Goal: Information Seeking & Learning: Learn about a topic

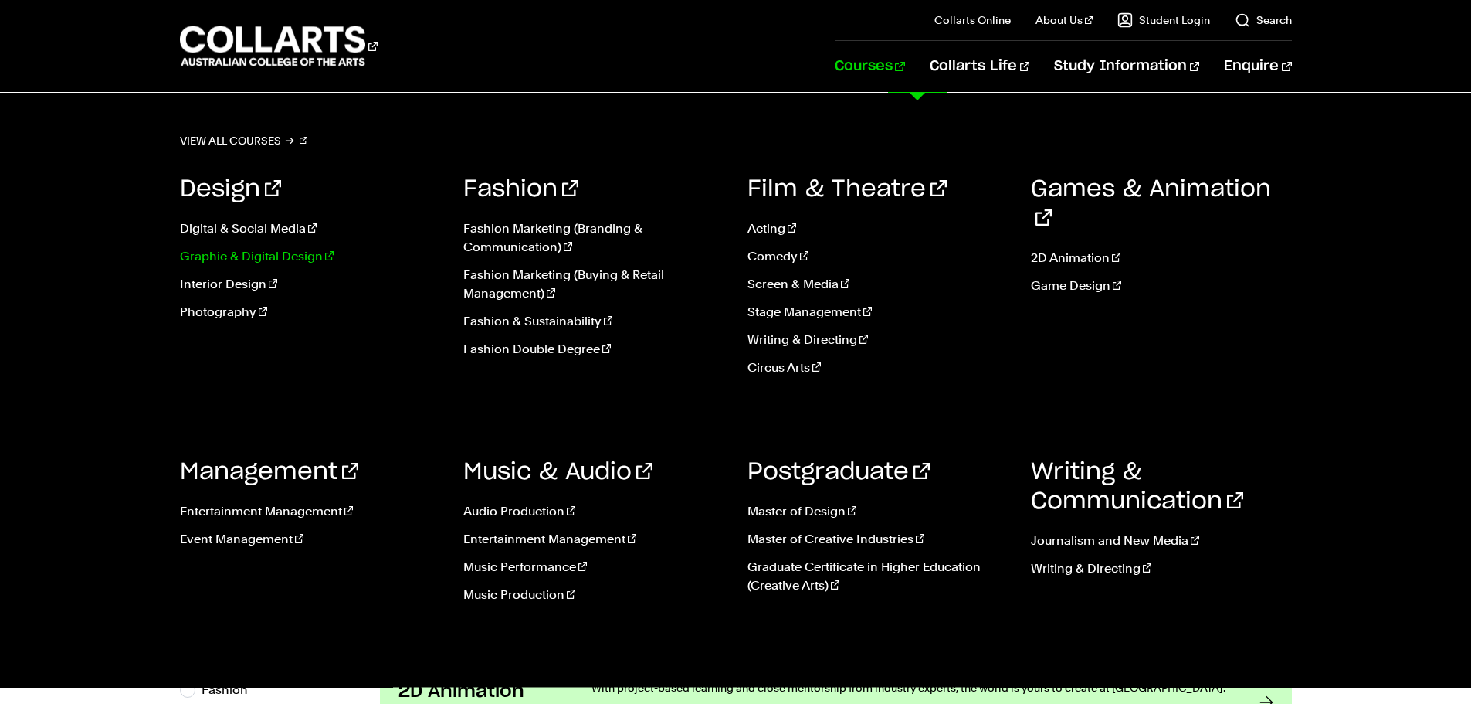
click at [226, 250] on link "Graphic & Digital Design" at bounding box center [310, 256] width 261 height 19
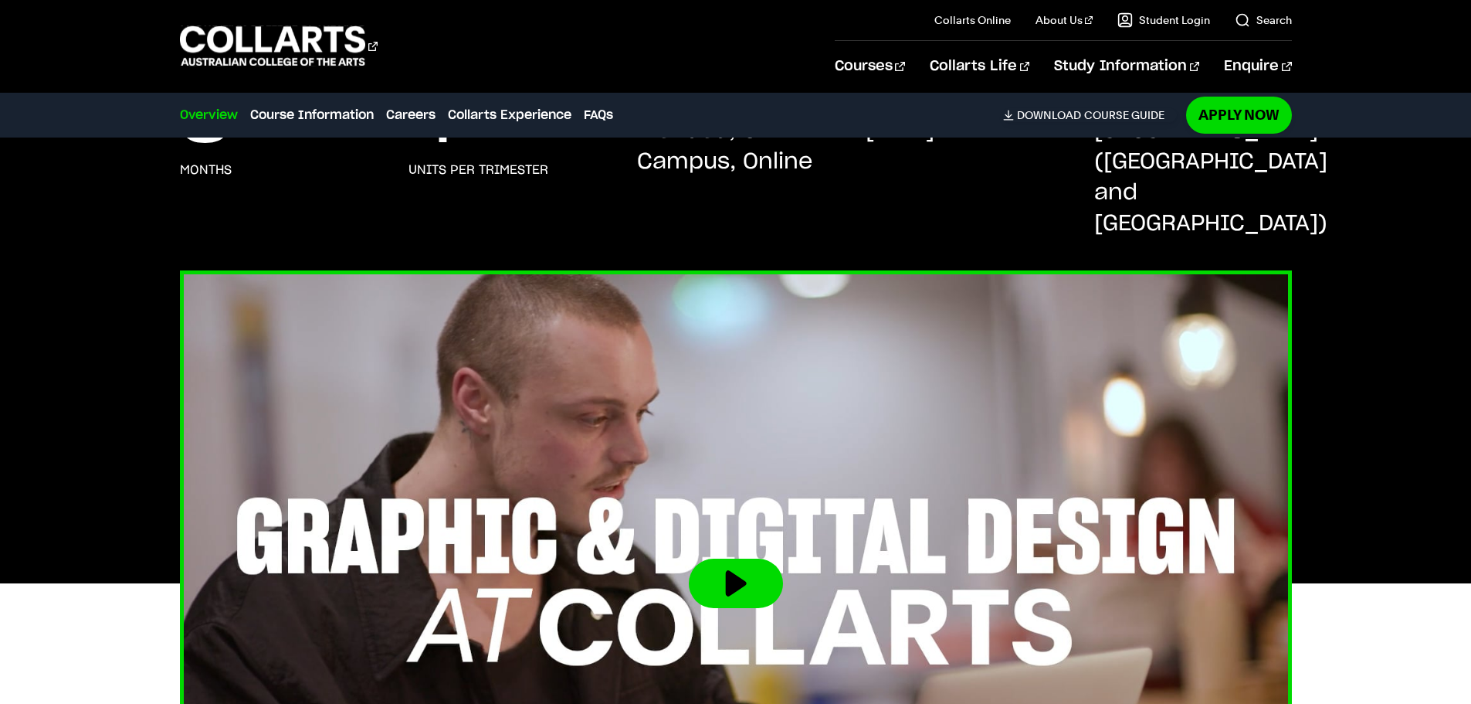
scroll to position [386, 0]
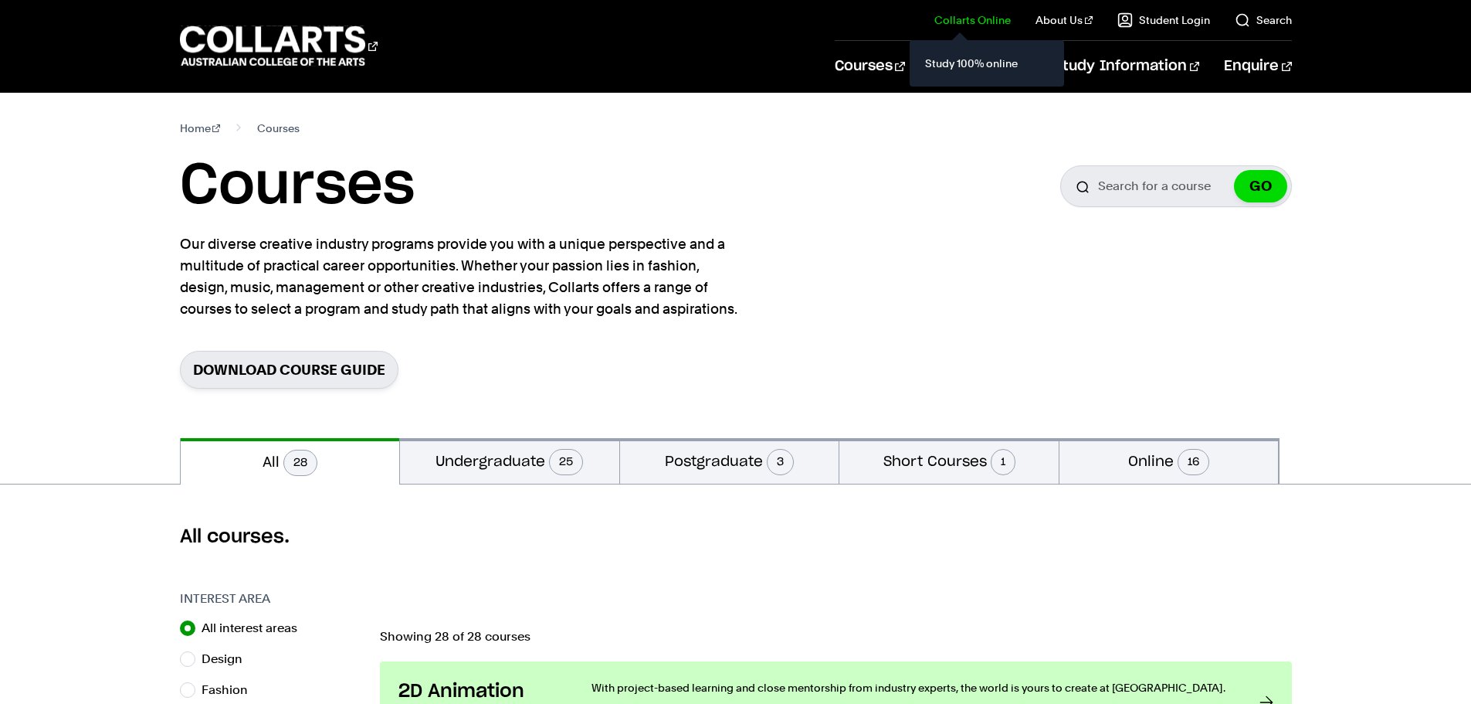
click at [986, 26] on link "Collarts Online" at bounding box center [973, 19] width 76 height 15
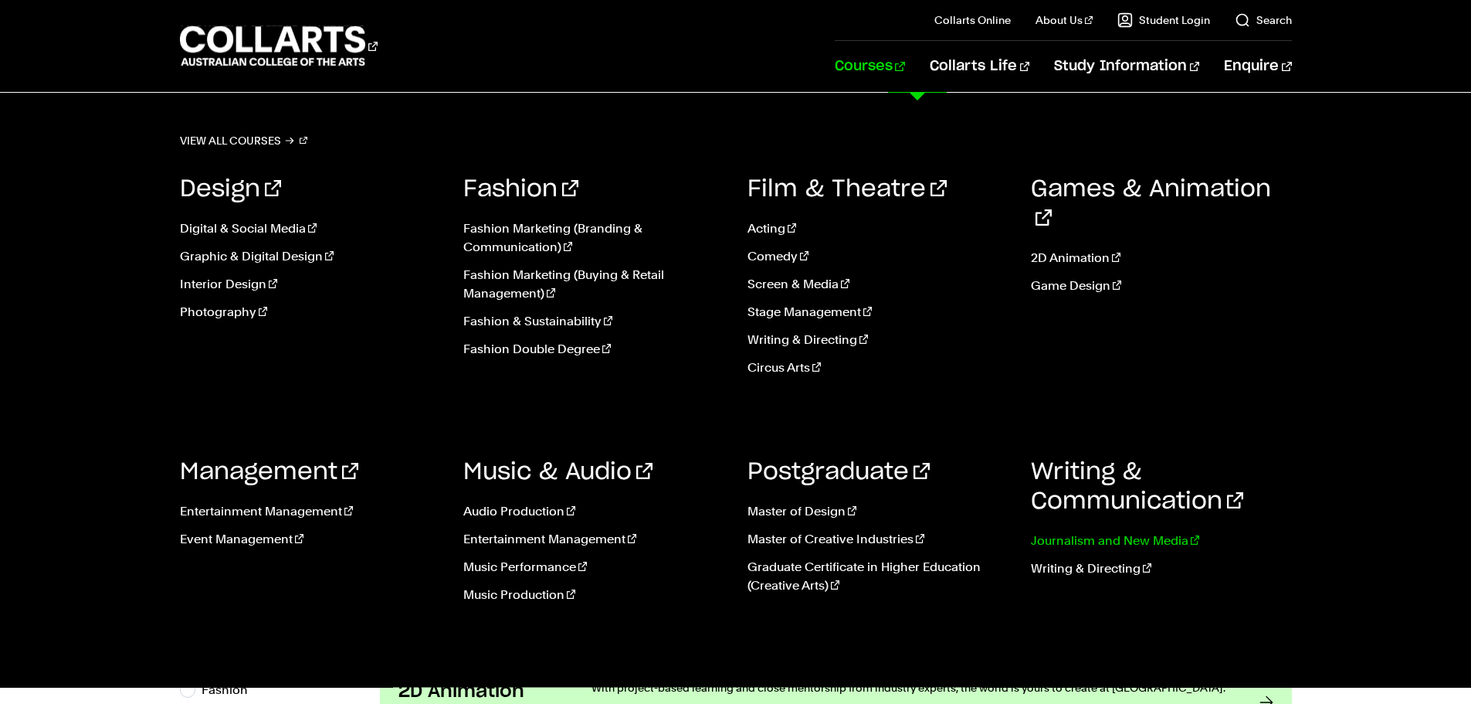
click at [1181, 536] on link "Journalism and New Media" at bounding box center [1161, 540] width 261 height 19
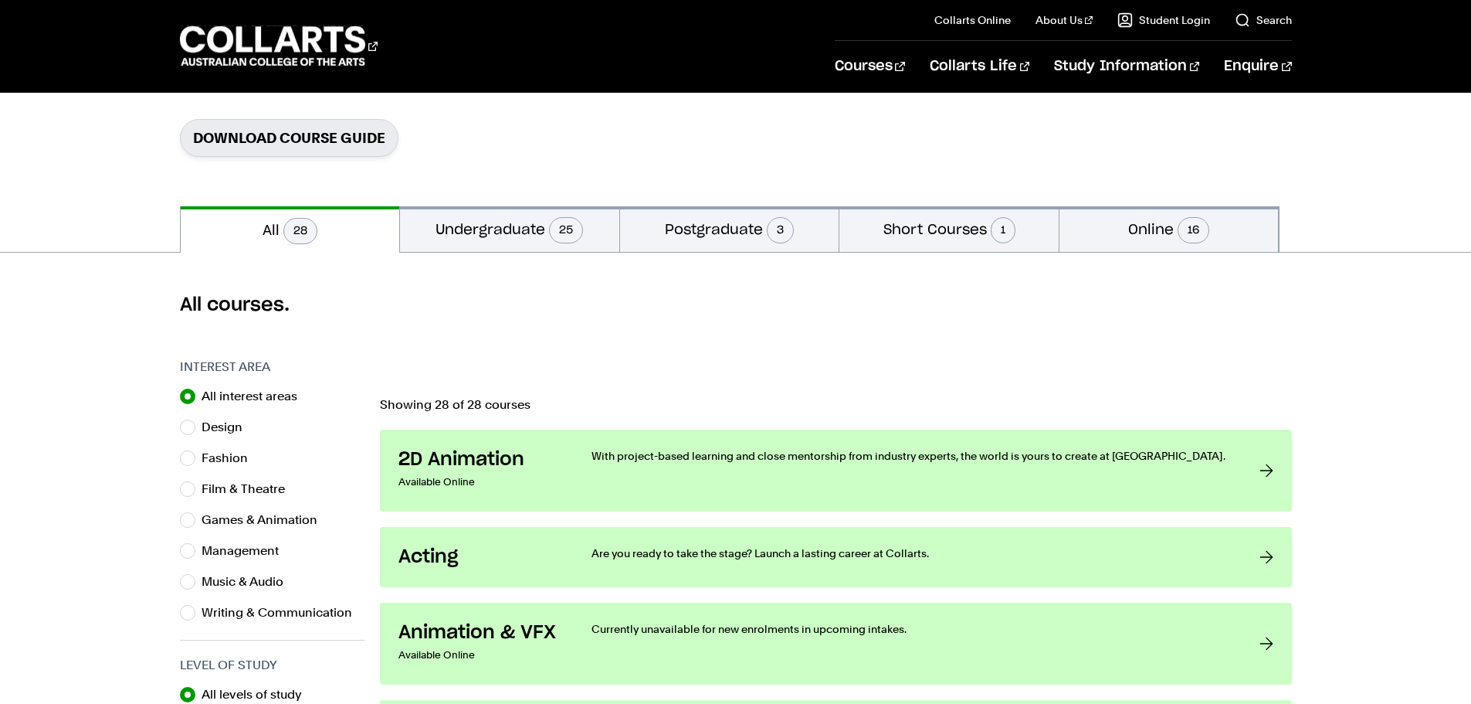
scroll to position [309, 0]
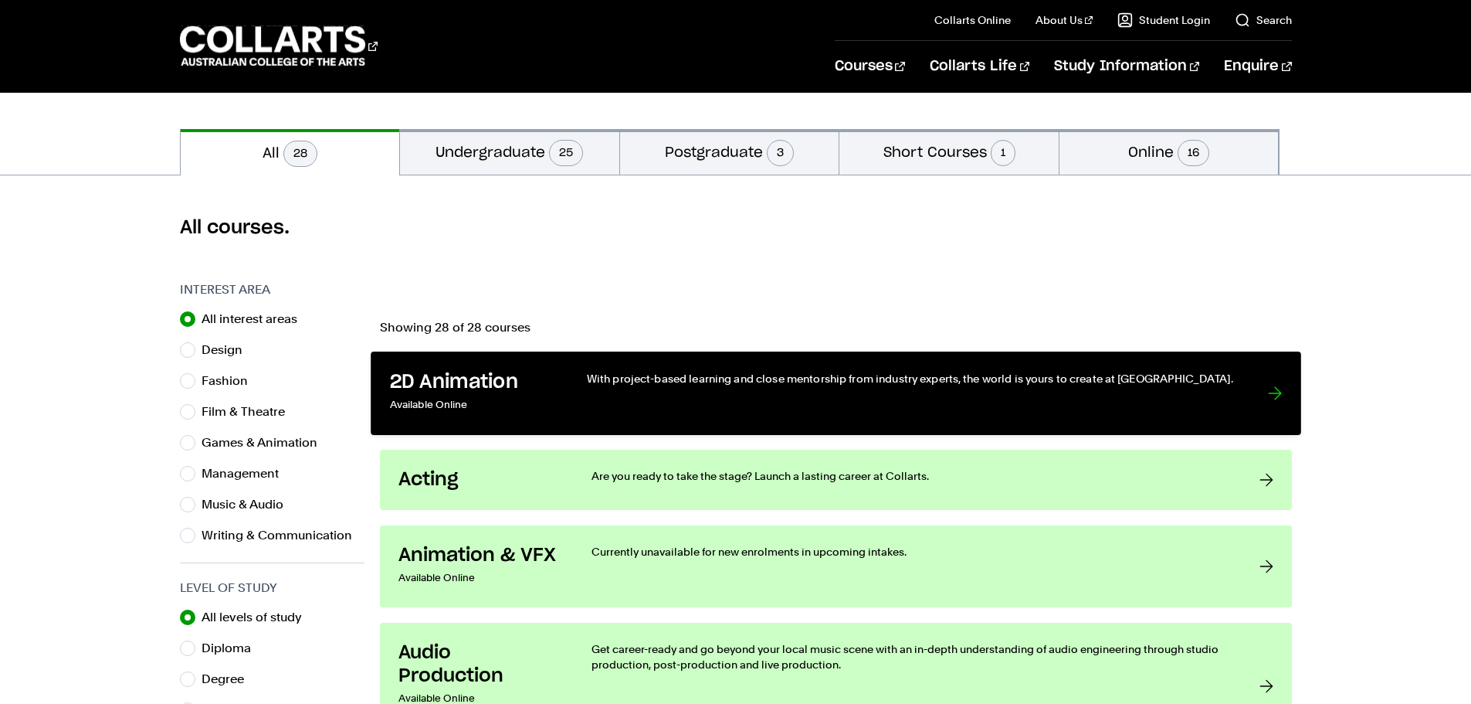
click at [444, 371] on h3 "2D Animation" at bounding box center [471, 383] width 165 height 24
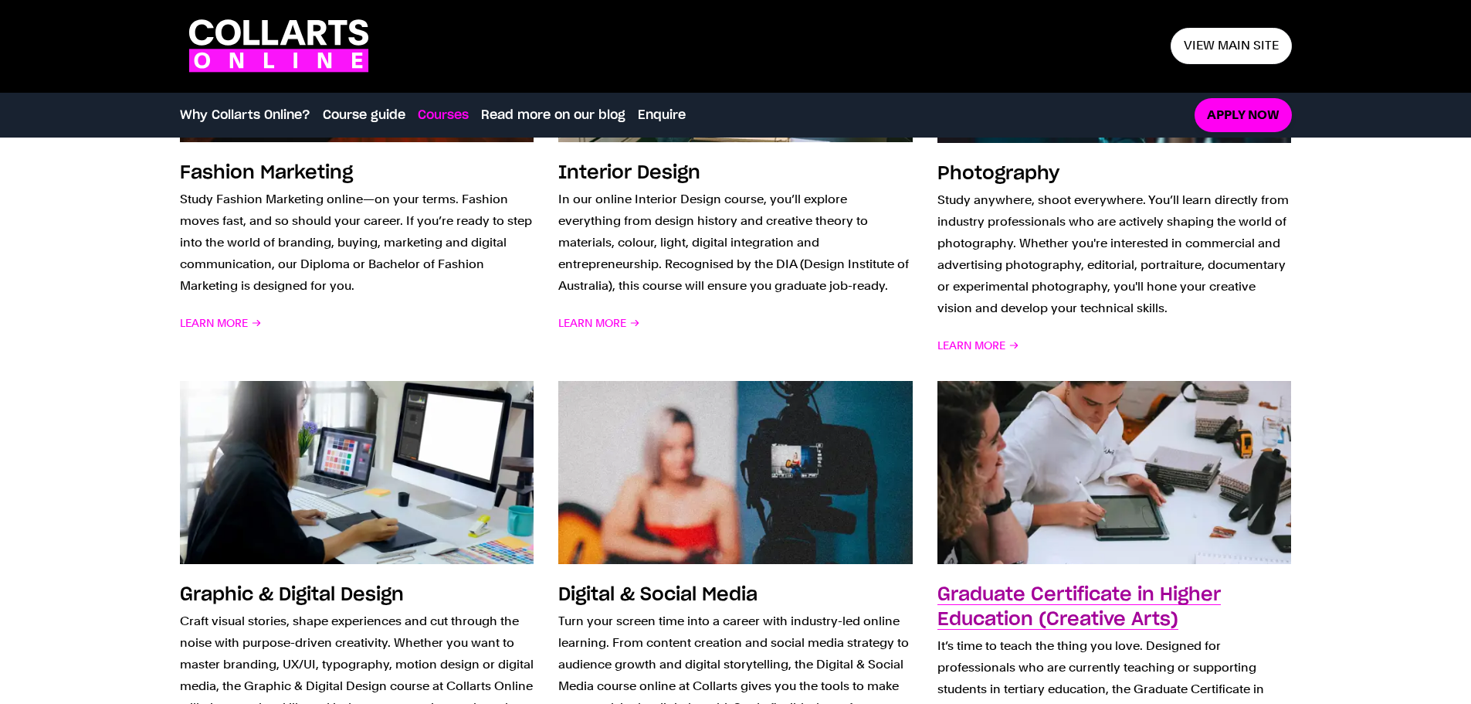
scroll to position [1622, 0]
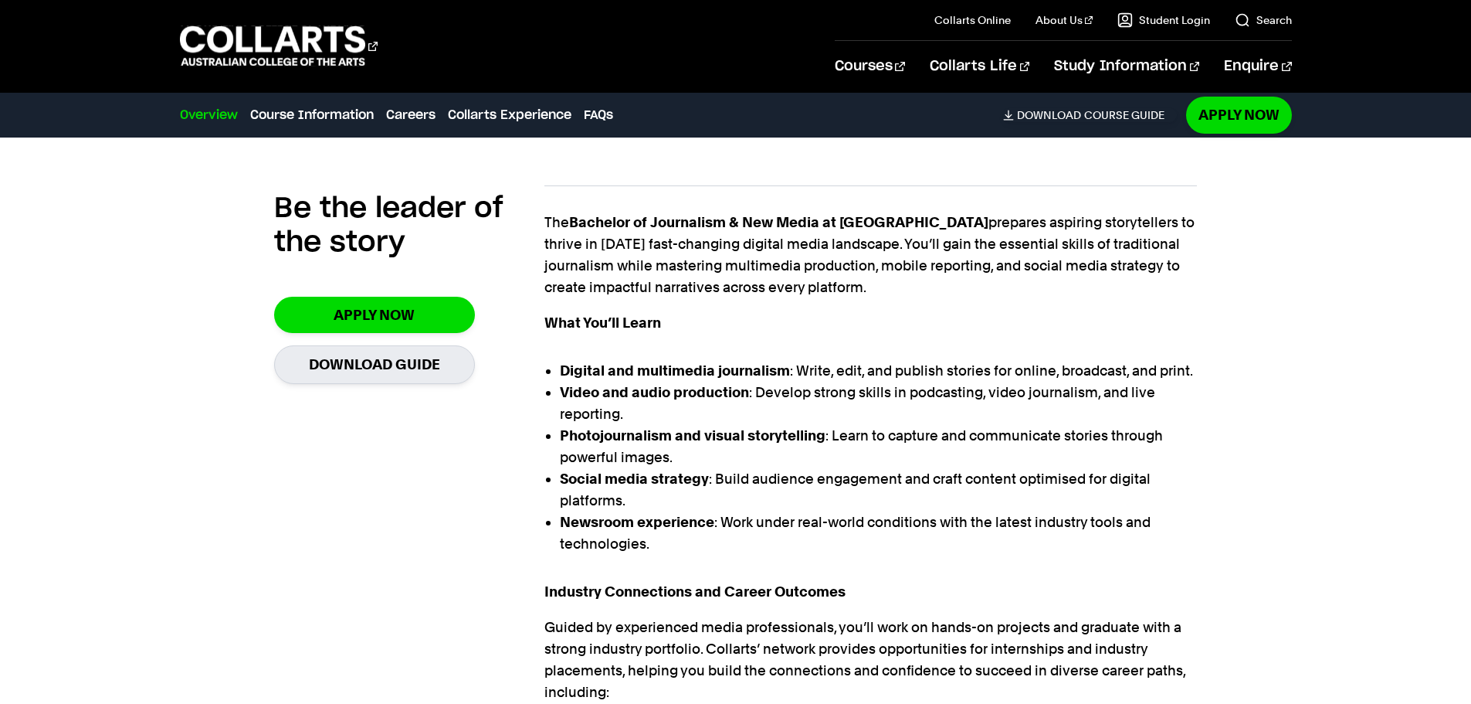
scroll to position [77, 0]
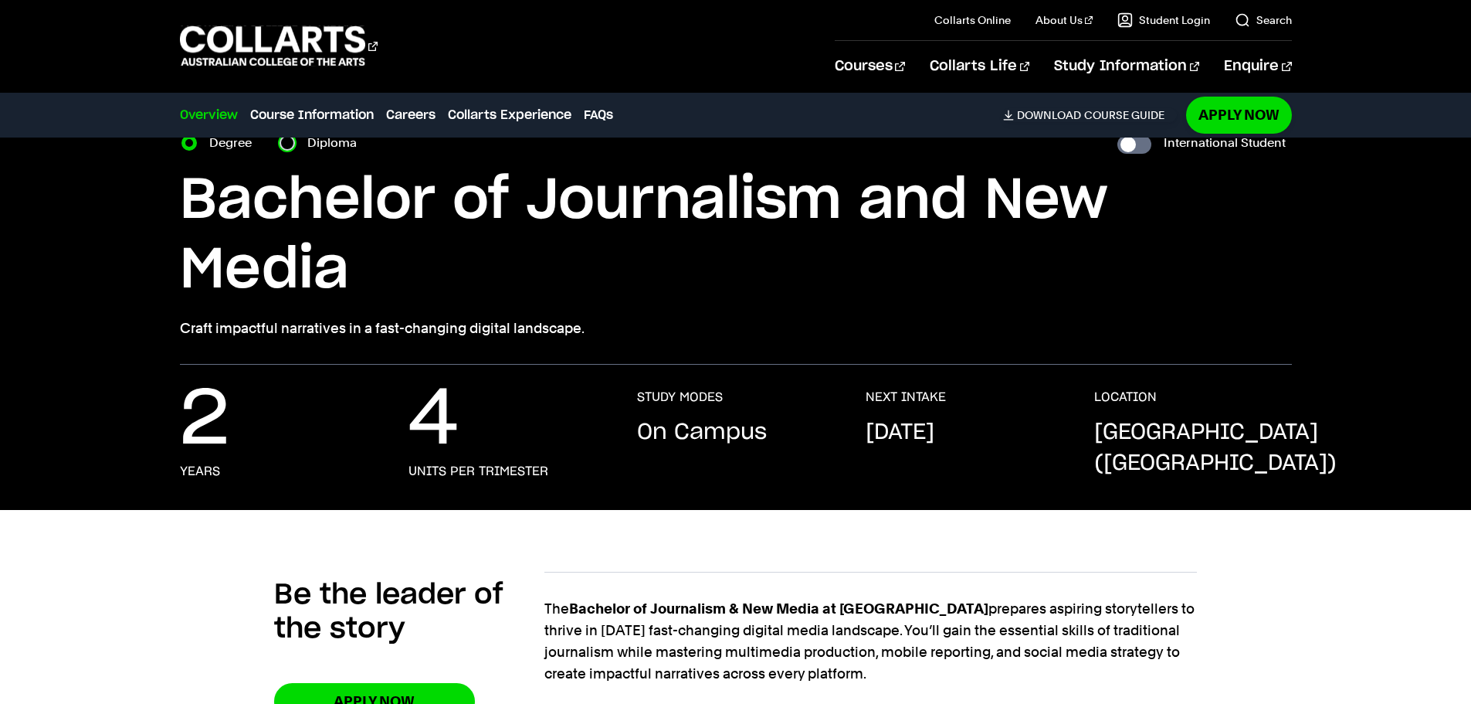
click at [293, 148] on input "Diploma" at bounding box center [287, 142] width 15 height 15
radio input "true"
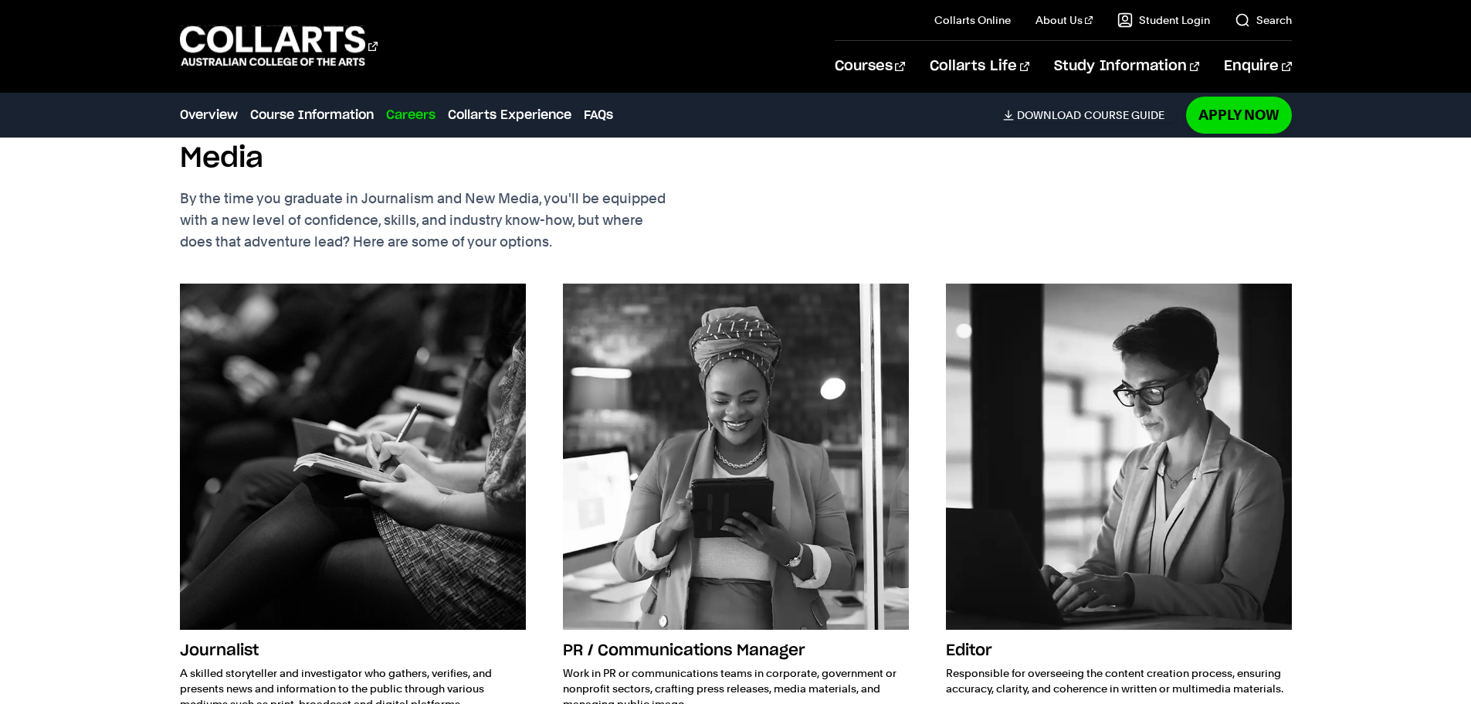
scroll to position [2008, 0]
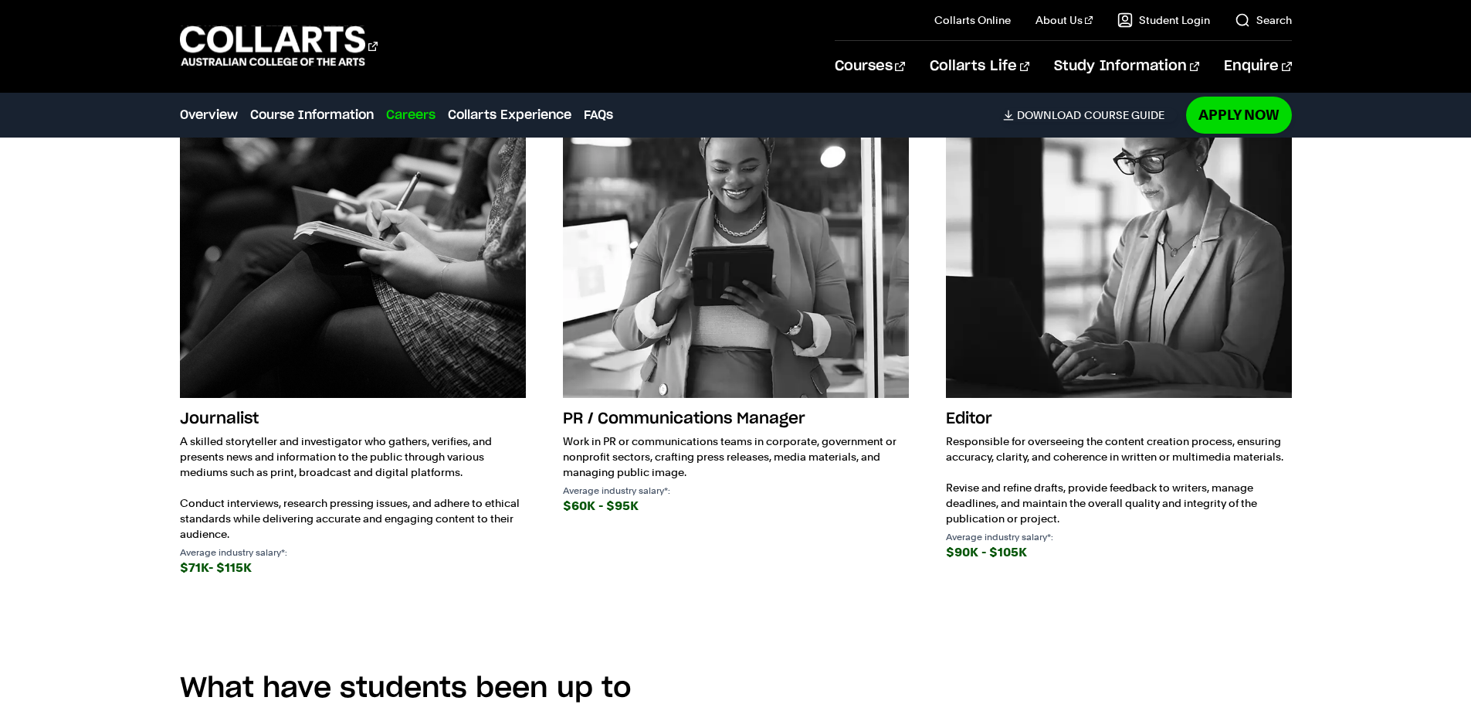
scroll to position [77, 0]
